Goal: Transaction & Acquisition: Purchase product/service

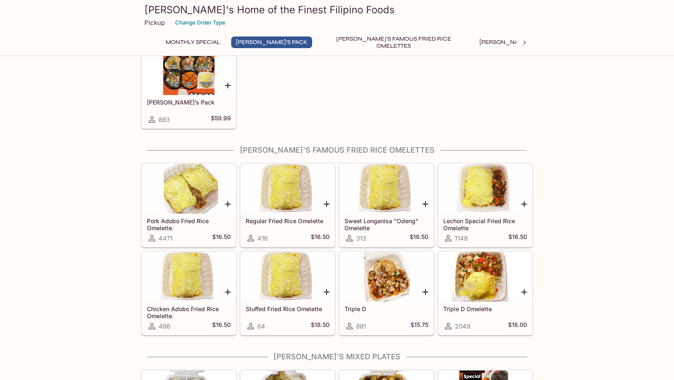
scroll to position [207, 0]
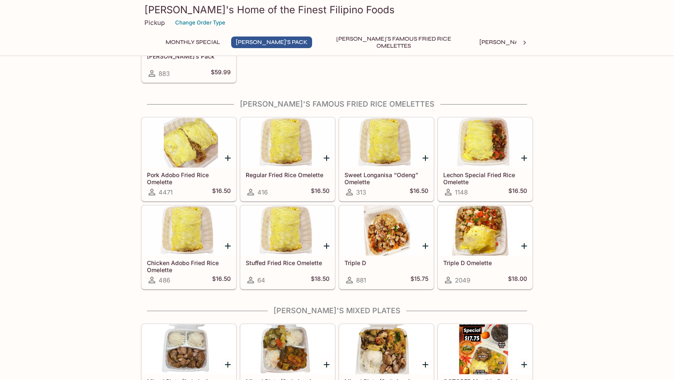
click at [289, 239] on div at bounding box center [288, 231] width 94 height 50
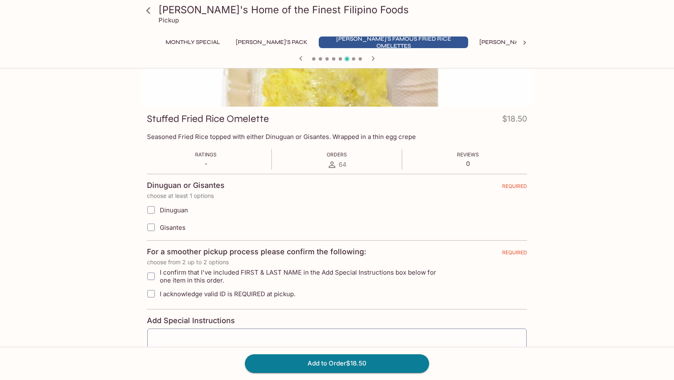
scroll to position [147, 0]
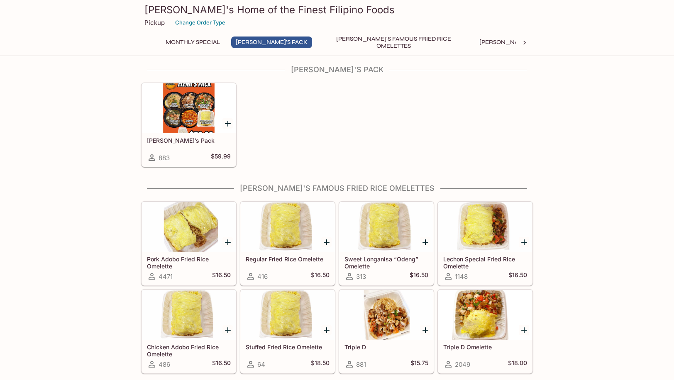
scroll to position [207, 0]
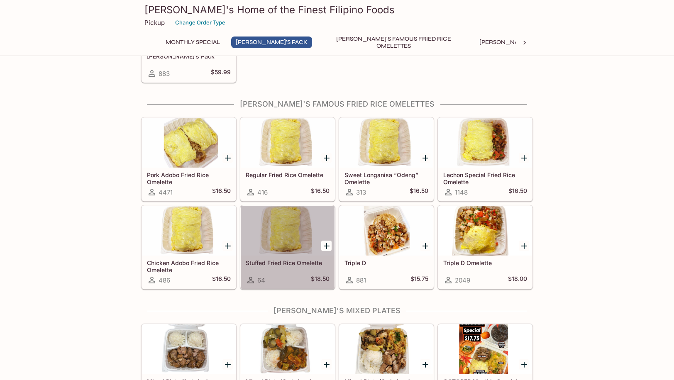
click at [267, 246] on div at bounding box center [288, 231] width 94 height 50
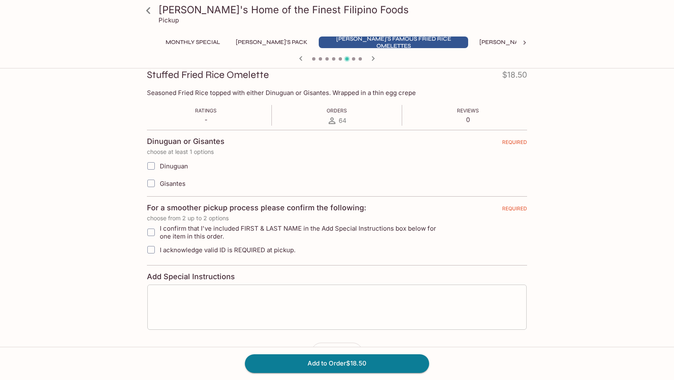
scroll to position [147, 0]
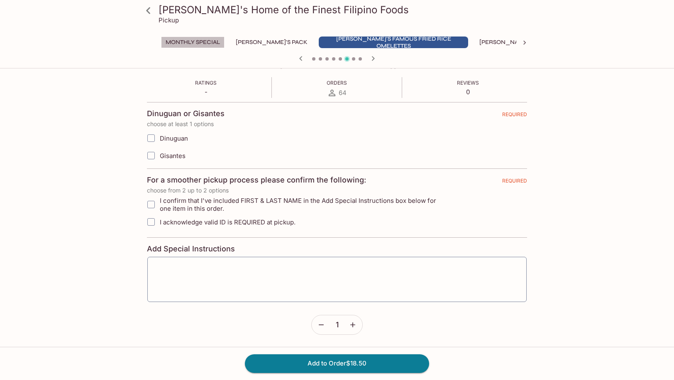
click at [209, 40] on button "Monthly Special" at bounding box center [192, 43] width 63 height 12
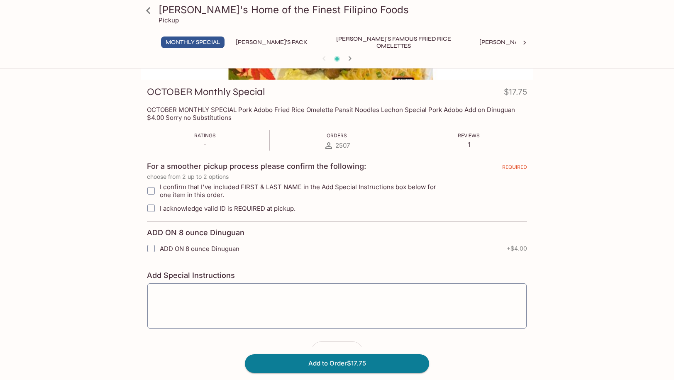
scroll to position [87, 0]
